Goal: Task Accomplishment & Management: Manage account settings

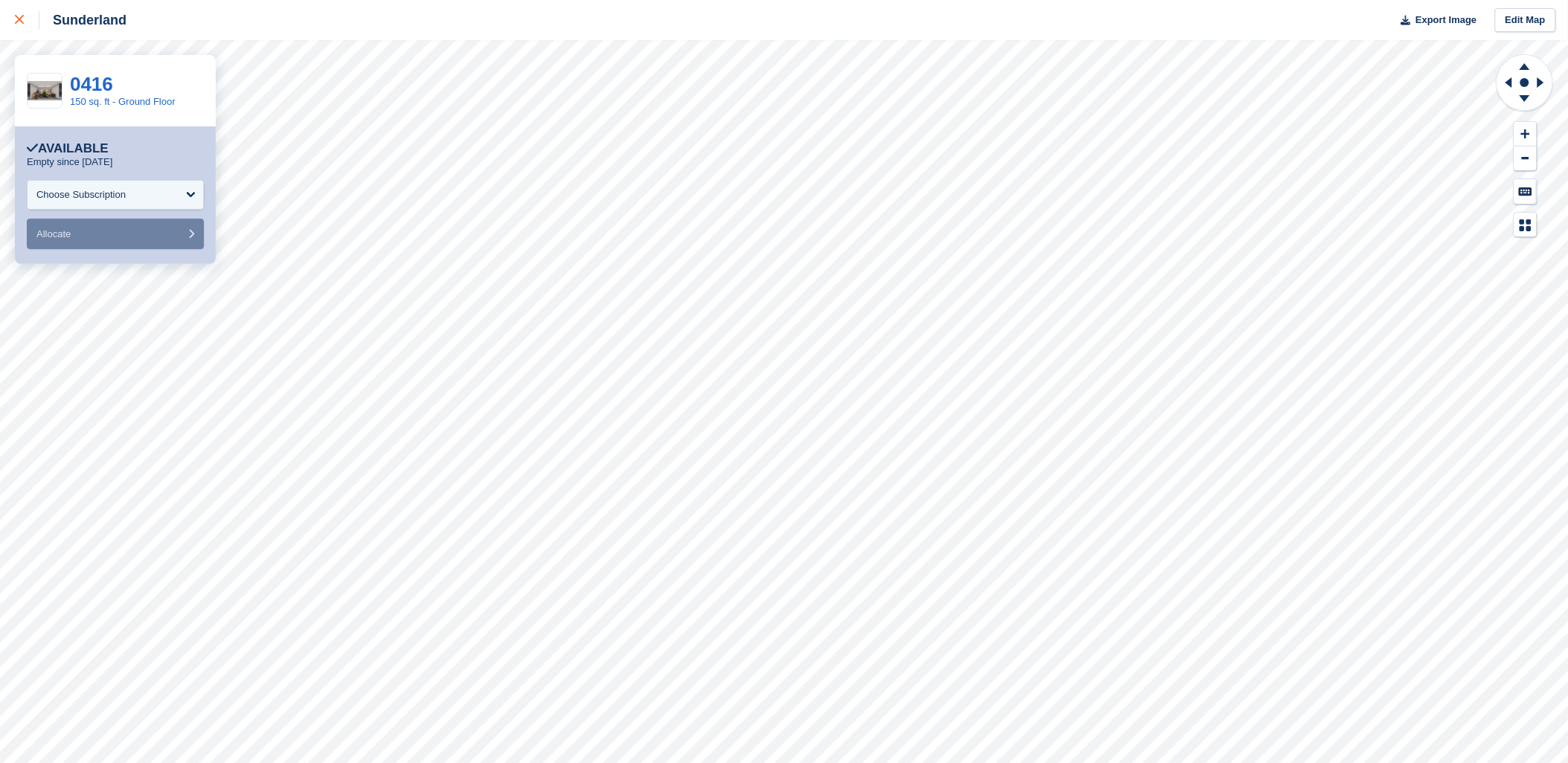
click at [12, 16] on link at bounding box center [19, 20] width 39 height 40
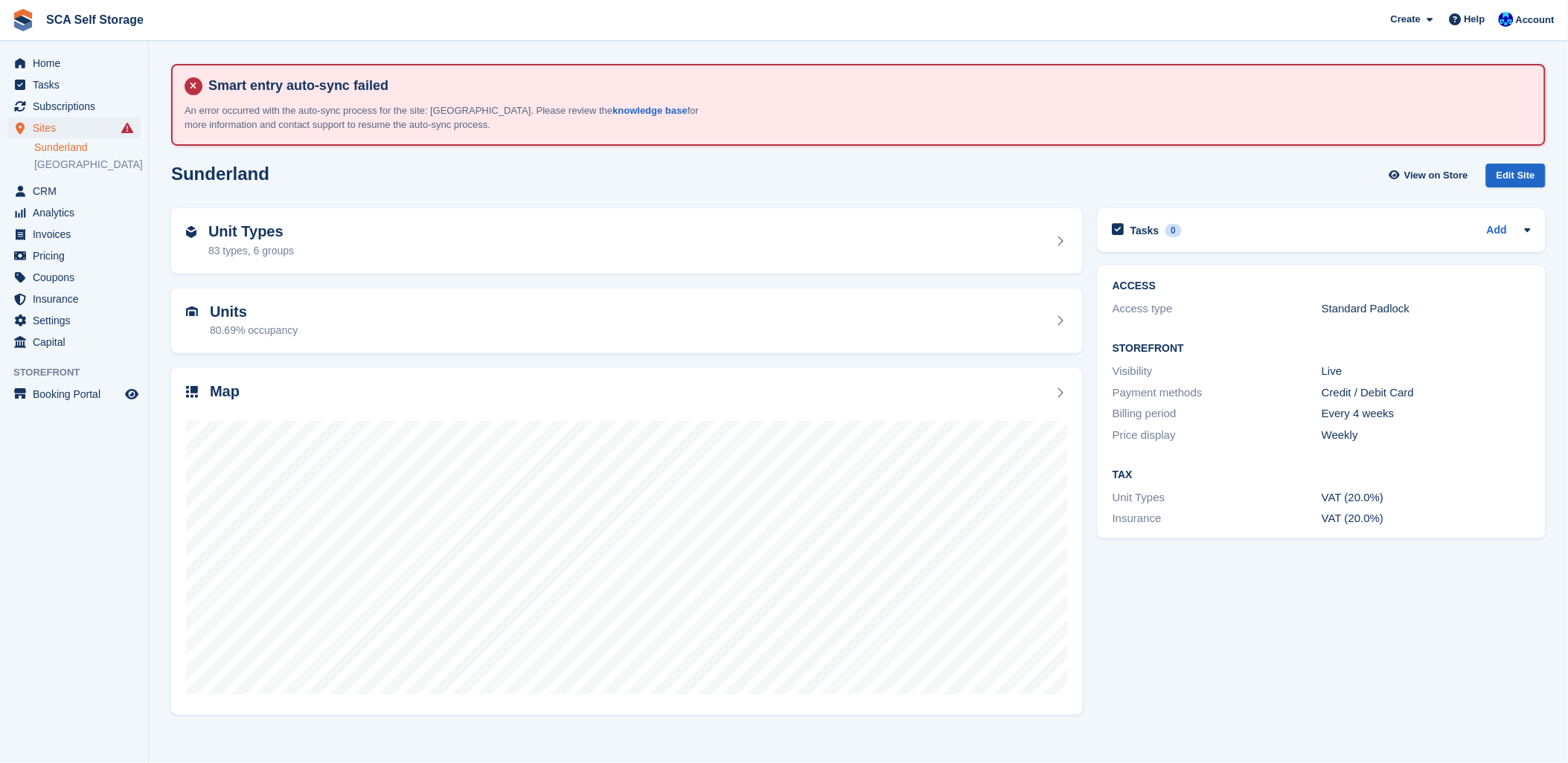
drag, startPoint x: 1373, startPoint y: 645, endPoint x: 1351, endPoint y: 641, distance: 22.4
click at [1351, 641] on div "Tasks 0 Add No tasks related to Sunderland ACCESS Access type Standard Padlock …" at bounding box center [1321, 461] width 463 height 520
click at [49, 108] on span "Subscriptions" at bounding box center [78, 106] width 90 height 21
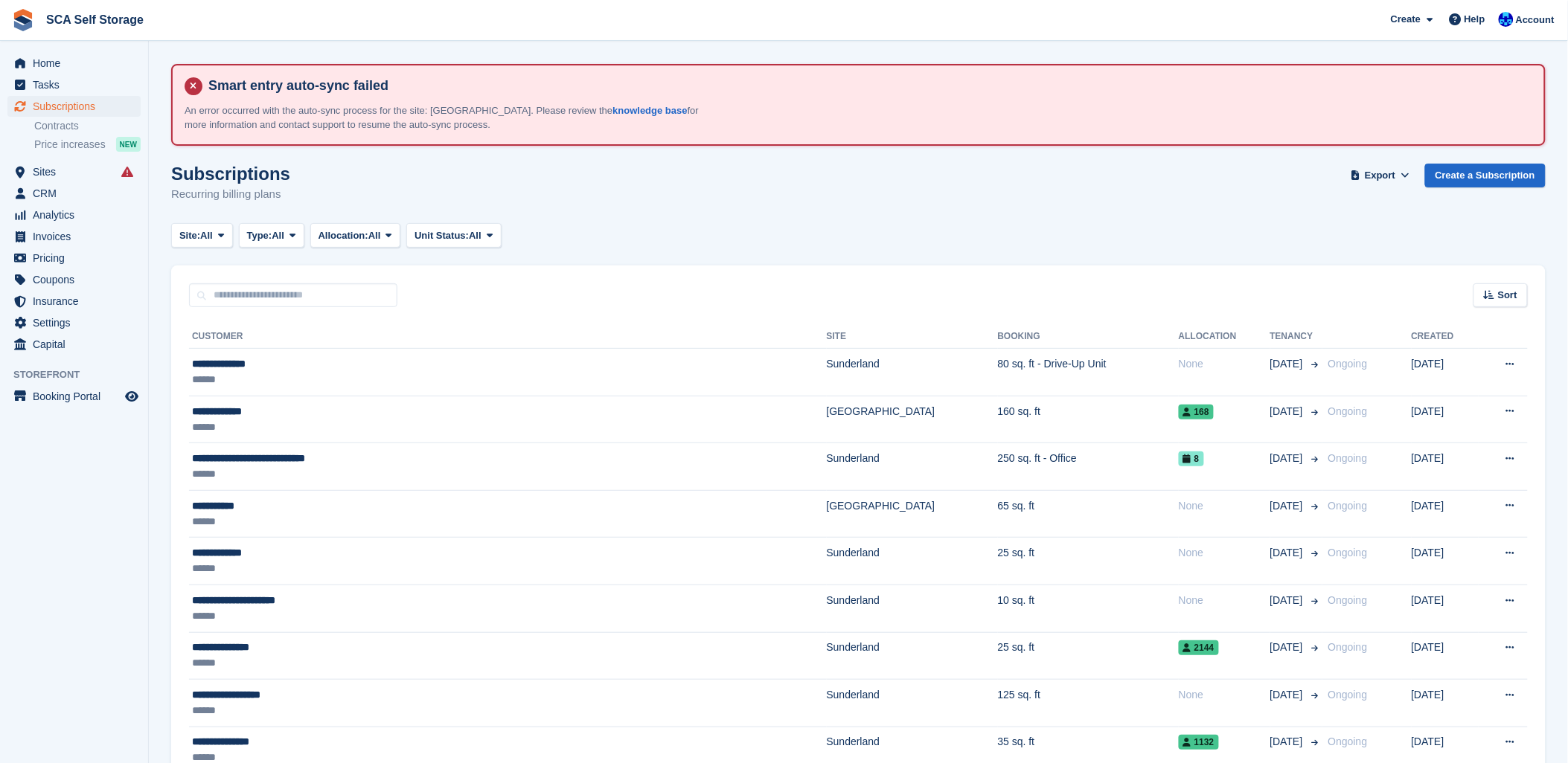
click at [42, 114] on span "Subscriptions" at bounding box center [78, 106] width 90 height 21
drag, startPoint x: 657, startPoint y: 198, endPoint x: 156, endPoint y: 191, distance: 501.0
click at [579, 202] on div "Subscriptions Recurring billing plans Export Export Subscriptions Export a CSV …" at bounding box center [858, 192] width 1374 height 58
click at [62, 171] on span "Sites" at bounding box center [78, 172] width 90 height 21
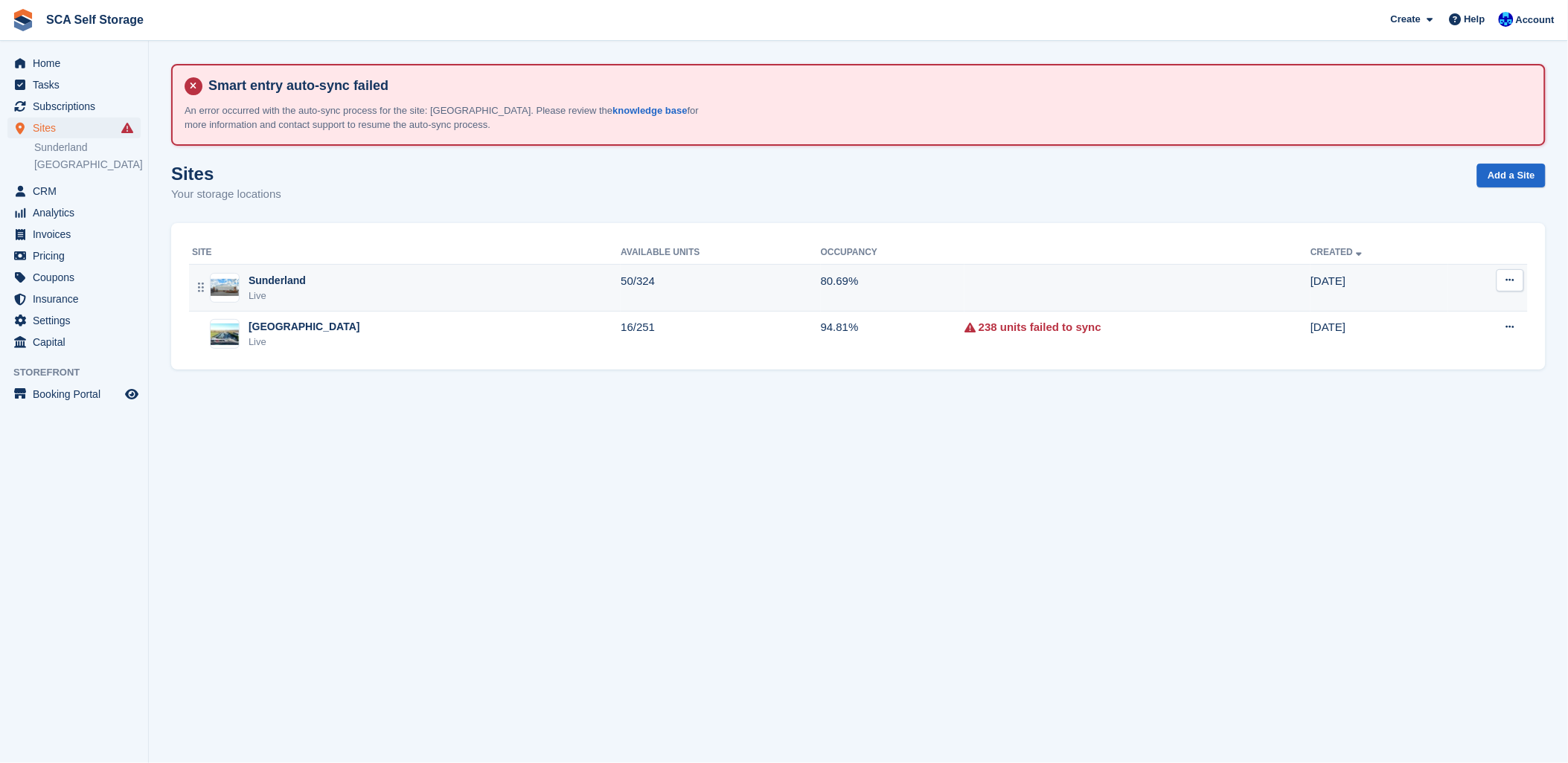
click at [244, 293] on div "Sunderland Live" at bounding box center [406, 288] width 429 height 30
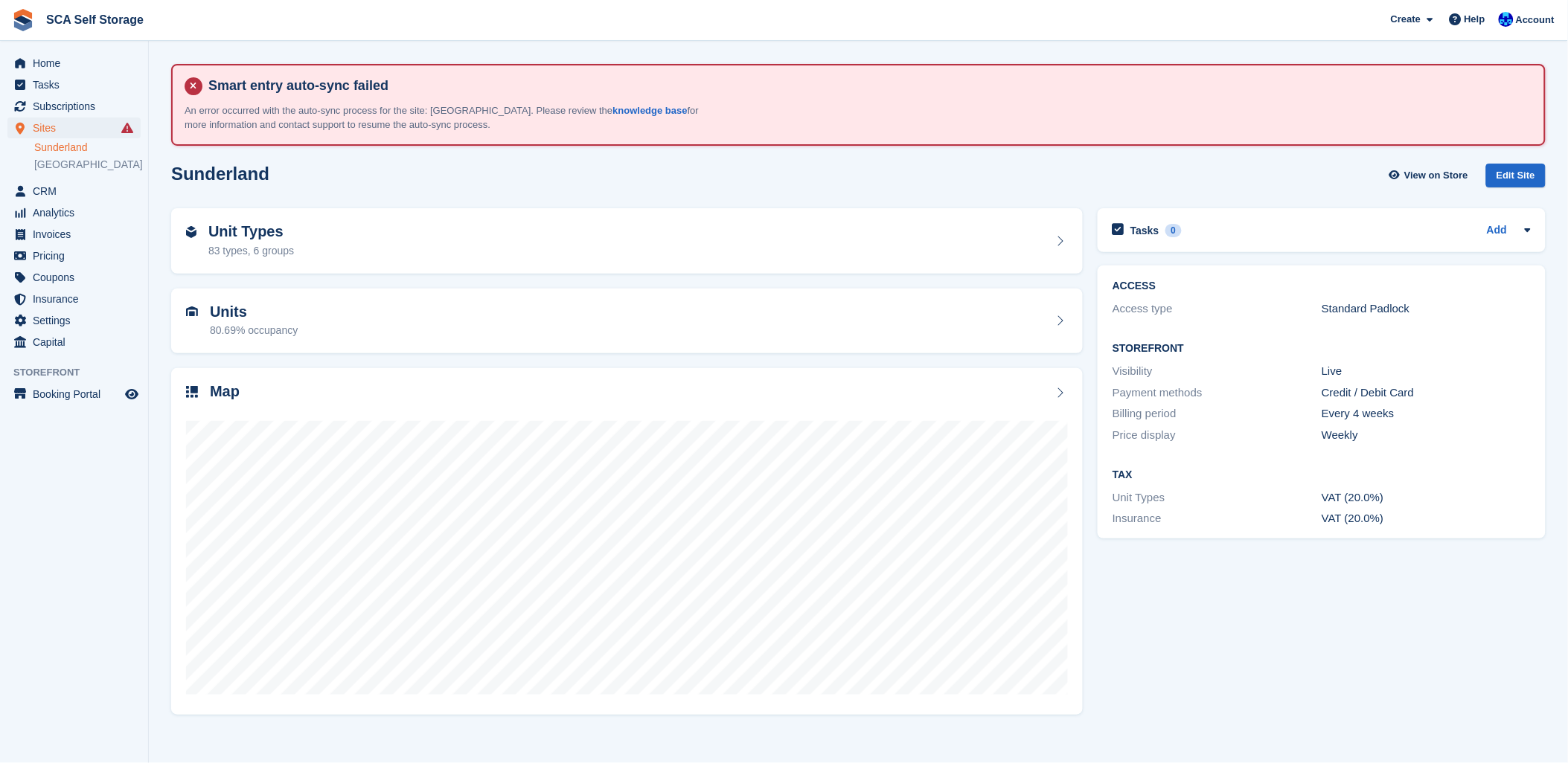
click at [328, 181] on div "Sunderland View on Store Edit Site" at bounding box center [858, 175] width 1374 height 25
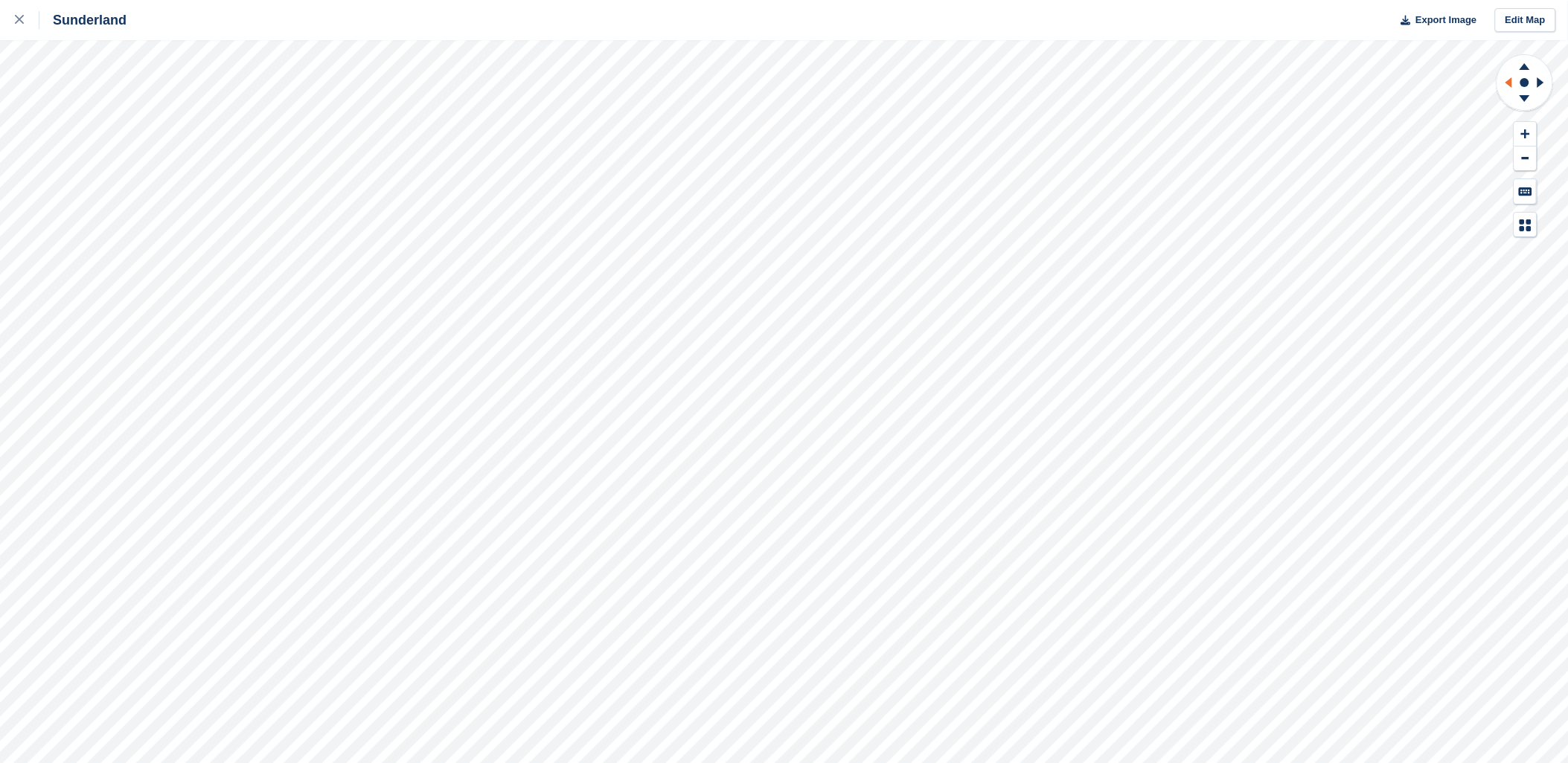
click at [1507, 95] on icon at bounding box center [1507, 82] width 18 height 38
click at [1543, 78] on icon at bounding box center [1542, 82] width 18 height 38
click at [15, 16] on icon at bounding box center [19, 19] width 9 height 9
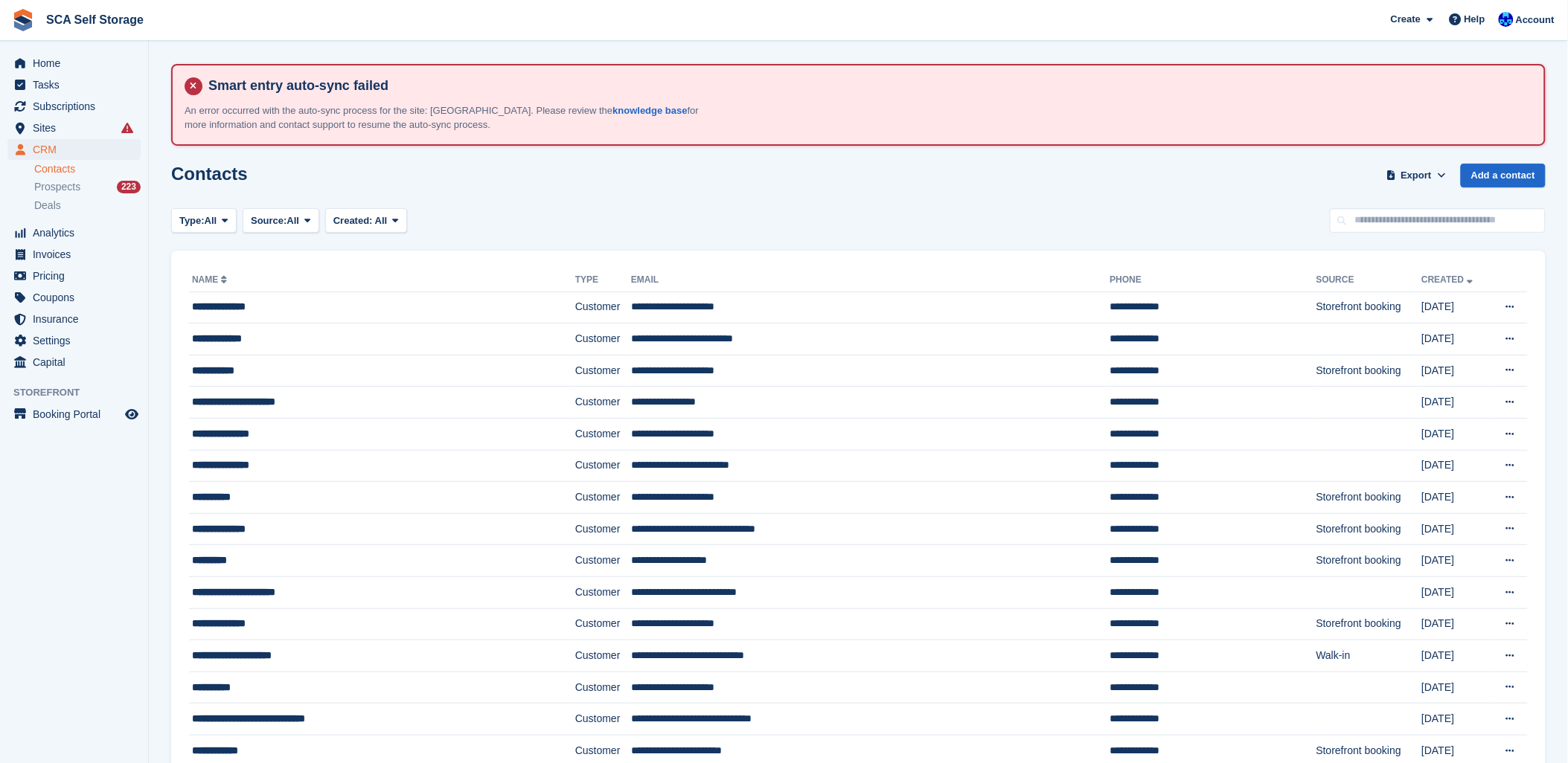
drag, startPoint x: 564, startPoint y: 187, endPoint x: 557, endPoint y: 192, distance: 8.6
click at [556, 192] on div "Contacts Export Export Contacts Export a CSV of all Contacts which match the cu…" at bounding box center [858, 185] width 1374 height 42
click at [54, 107] on span "Subscriptions" at bounding box center [78, 106] width 90 height 21
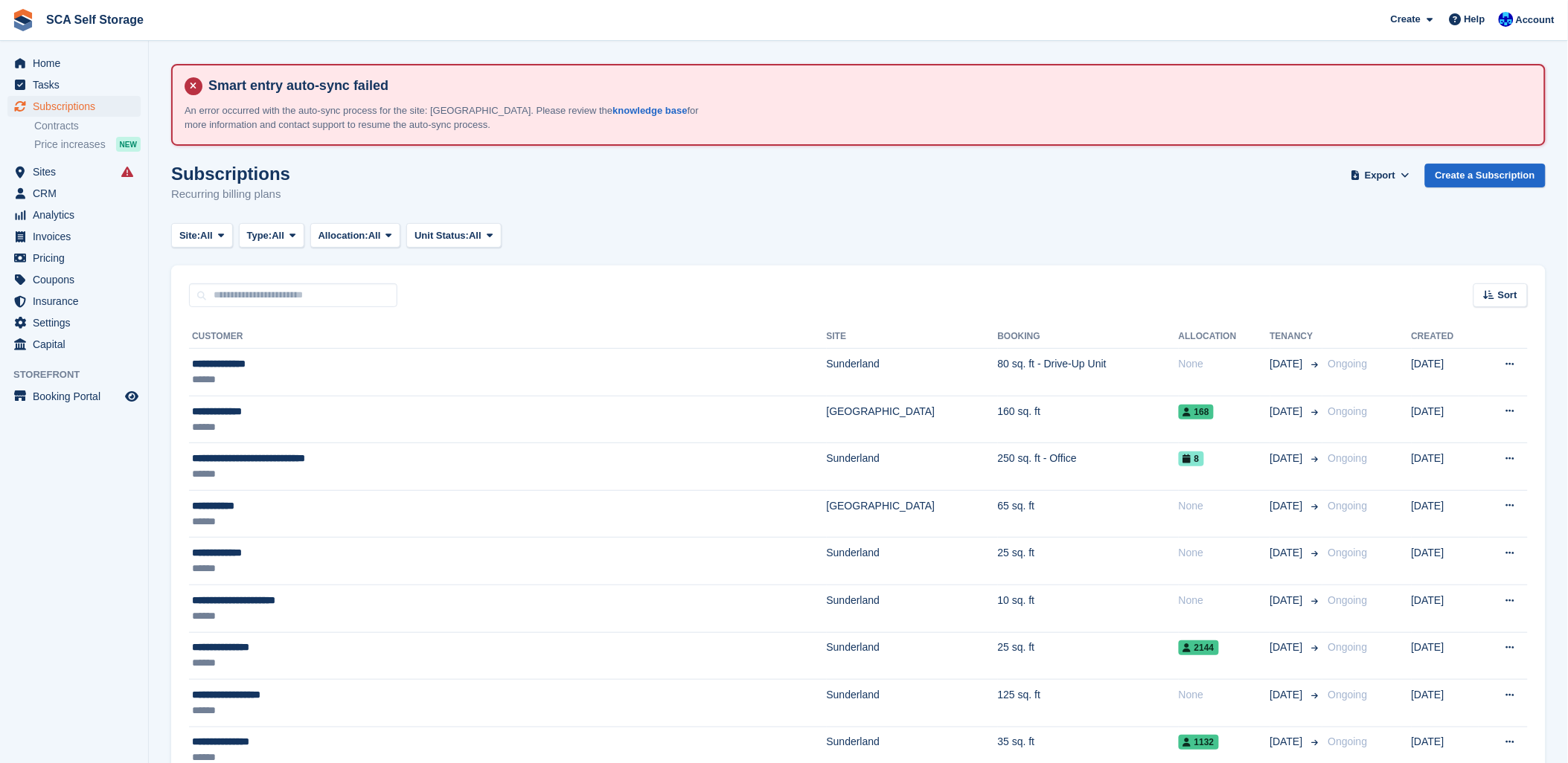
click at [233, 302] on input "text" at bounding box center [293, 295] width 208 height 25
drag, startPoint x: 675, startPoint y: 278, endPoint x: 650, endPoint y: 286, distance: 26.2
click at [666, 281] on div "Sort Sort by Customer name Date created Move in date Move out date Created (old…" at bounding box center [858, 287] width 1374 height 42
click at [1520, 23] on span "Account" at bounding box center [1535, 20] width 38 height 15
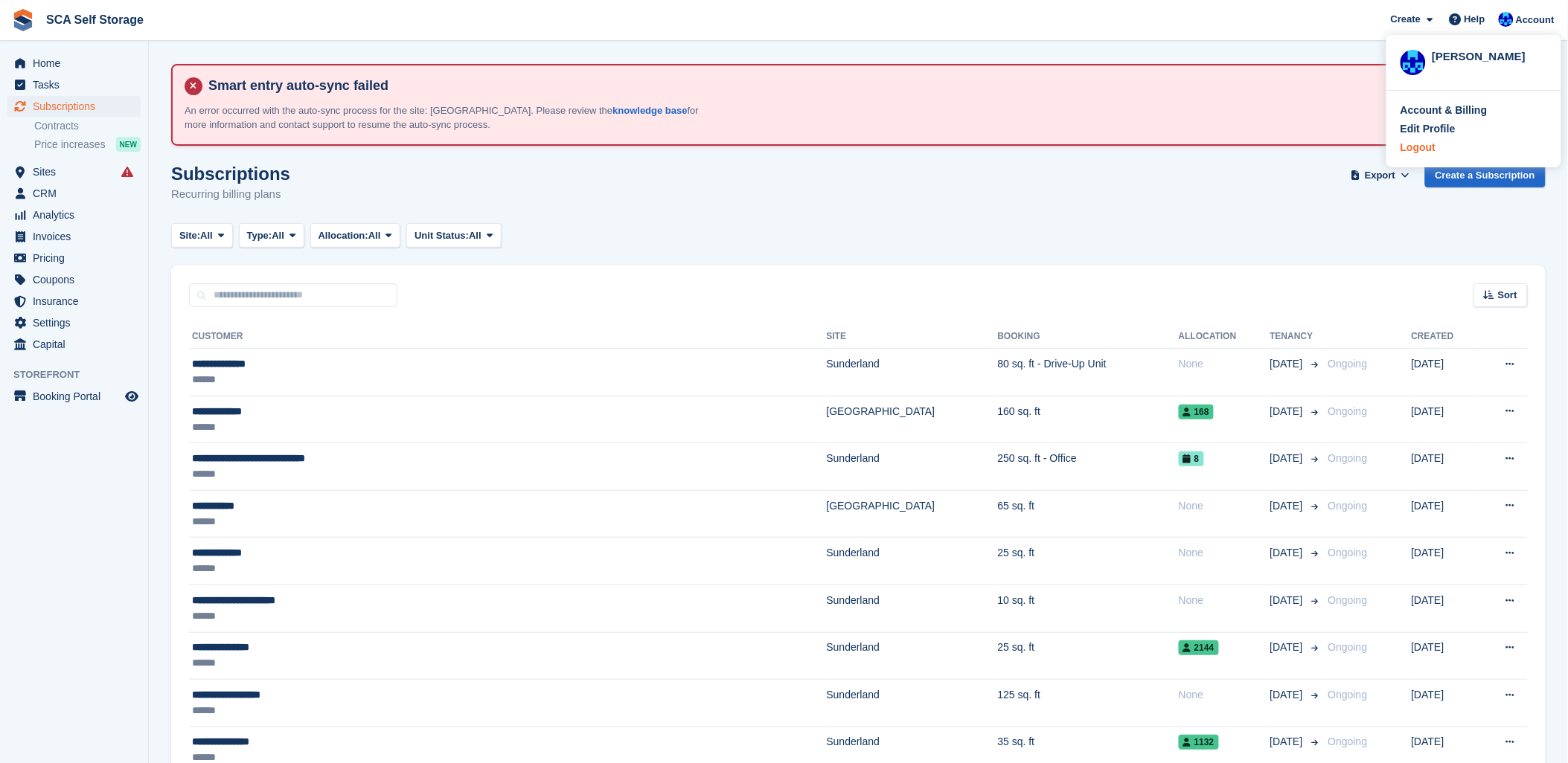
click at [1418, 144] on div "Logout" at bounding box center [1418, 147] width 35 height 16
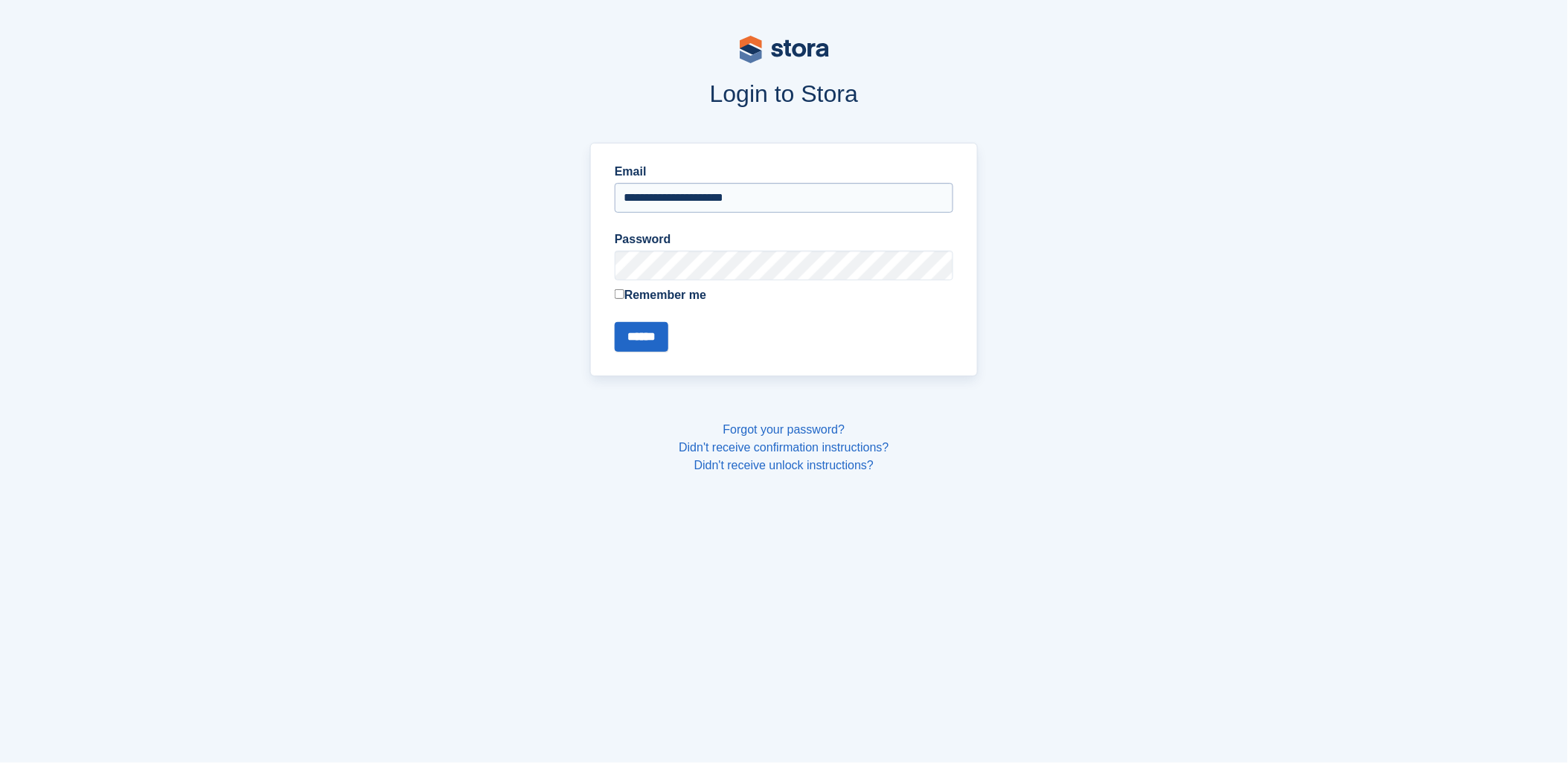
click at [730, 204] on input "**********" at bounding box center [784, 197] width 338 height 30
type input "**********"
click at [653, 334] on input "******" at bounding box center [641, 336] width 54 height 30
